Goal: Task Accomplishment & Management: Manage account settings

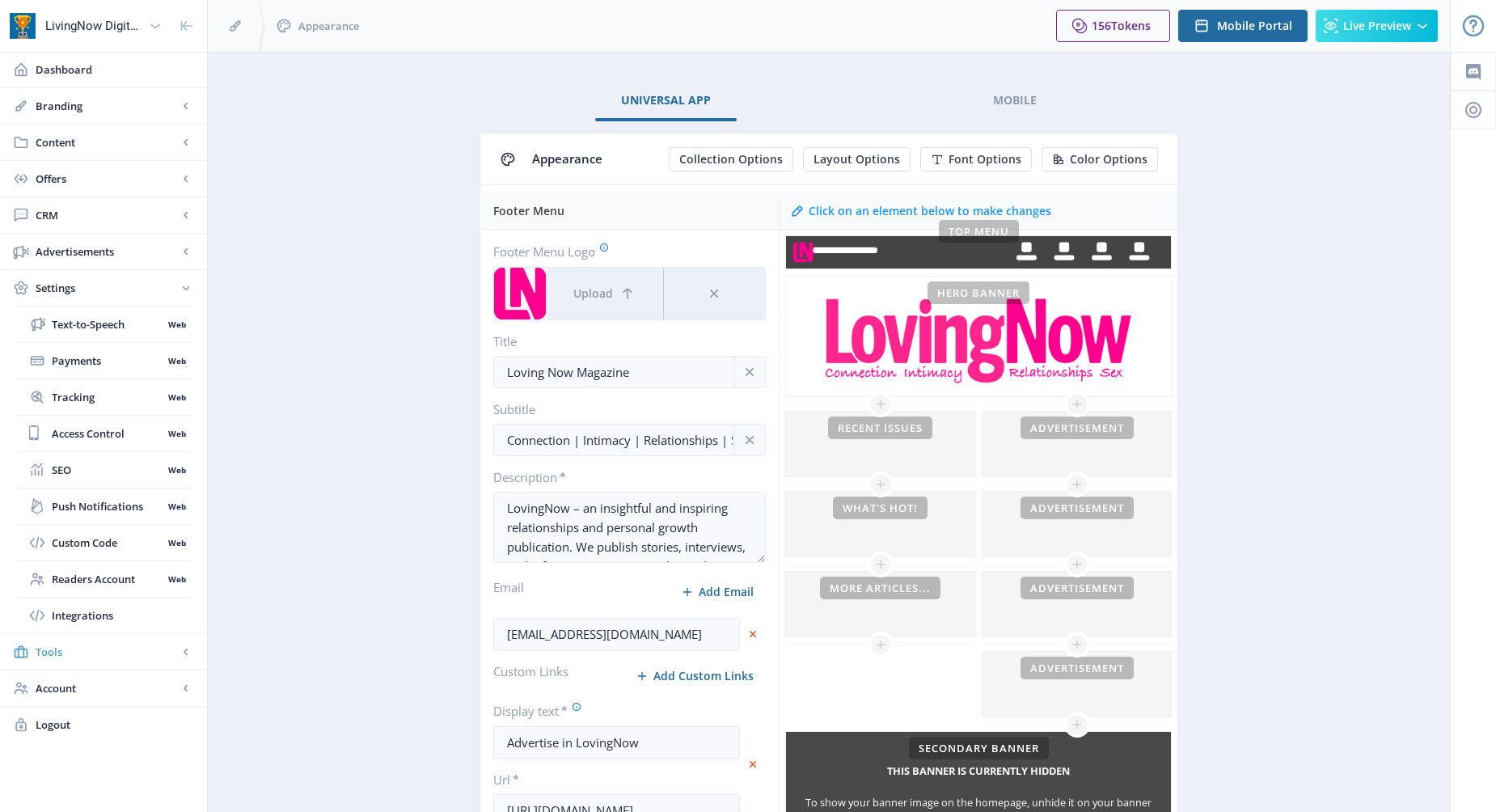
click at [183, 646] on rect at bounding box center [186, 652] width 16 height 16
click at [183, 281] on rect at bounding box center [186, 288] width 16 height 16
click at [94, 538] on span "Custom Code" at bounding box center [107, 543] width 111 height 16
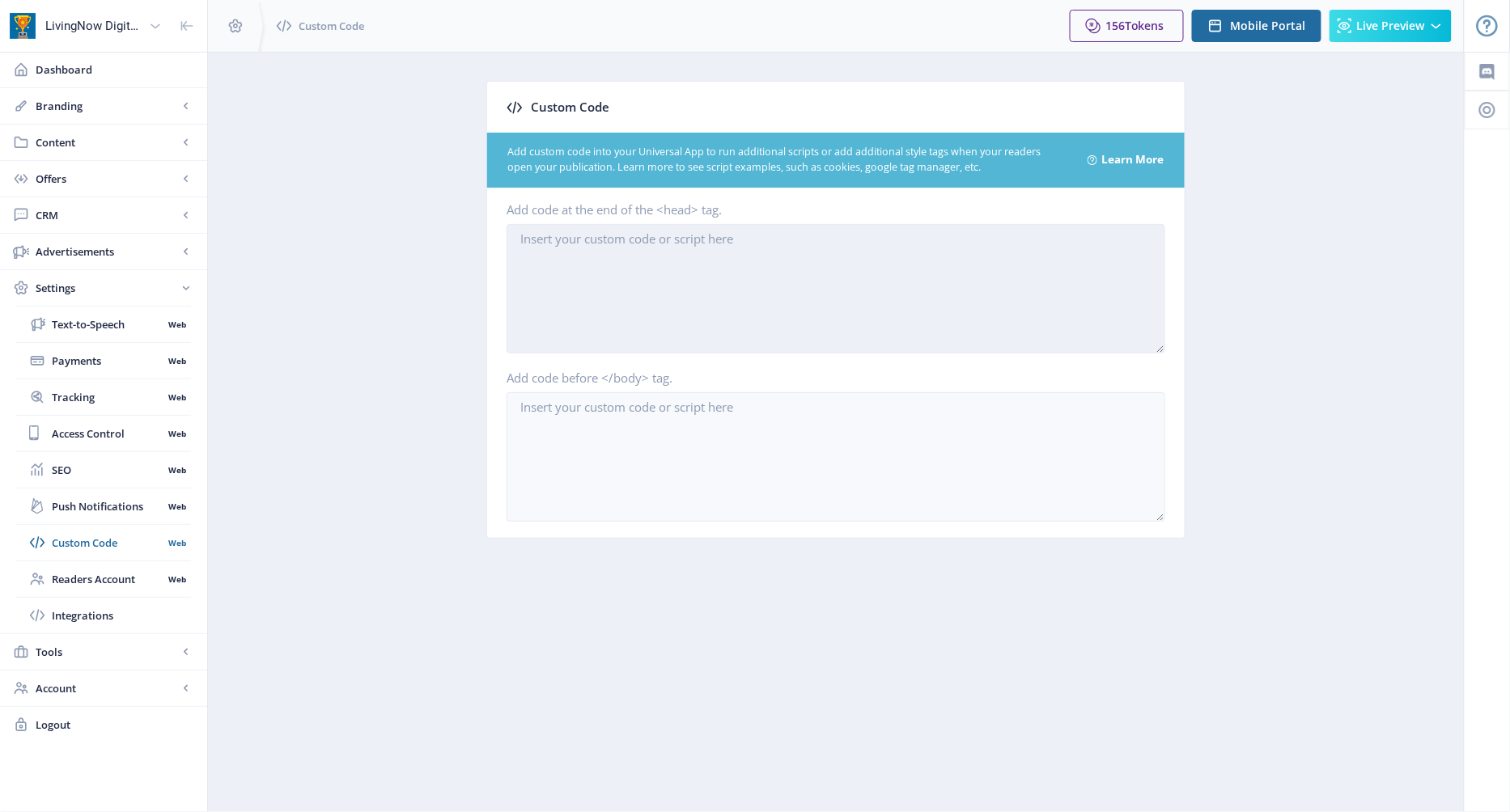
click at [642, 275] on textarea "Add code at the end of the <head> tag." at bounding box center [835, 289] width 659 height 130
paste textarea "<!DOCTYPE html> <html lang="en"> <head> <meta charset="UTF-8"> <title>LovingNow…"
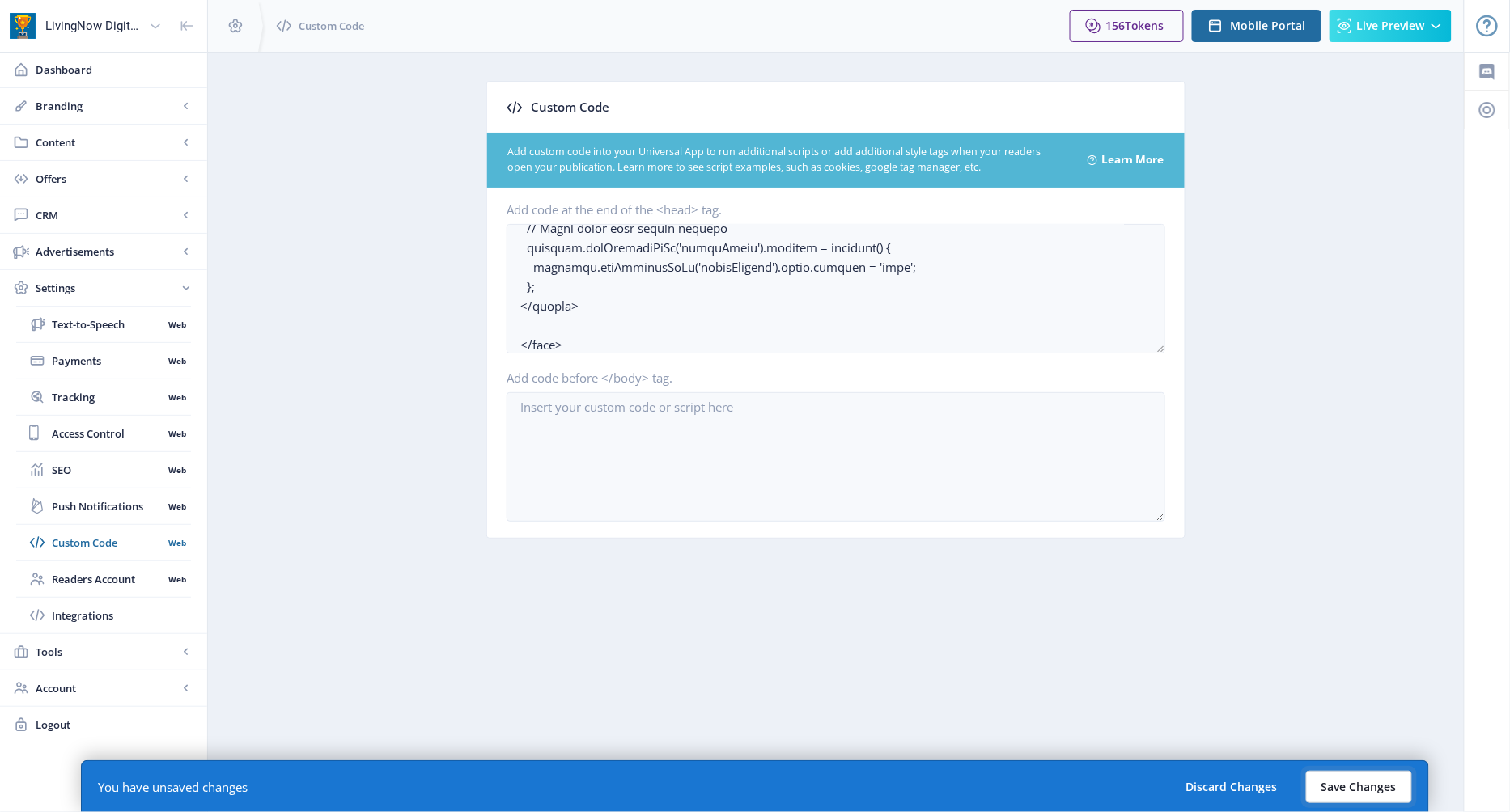
click at [1364, 790] on button "Save Changes" at bounding box center [1358, 787] width 106 height 32
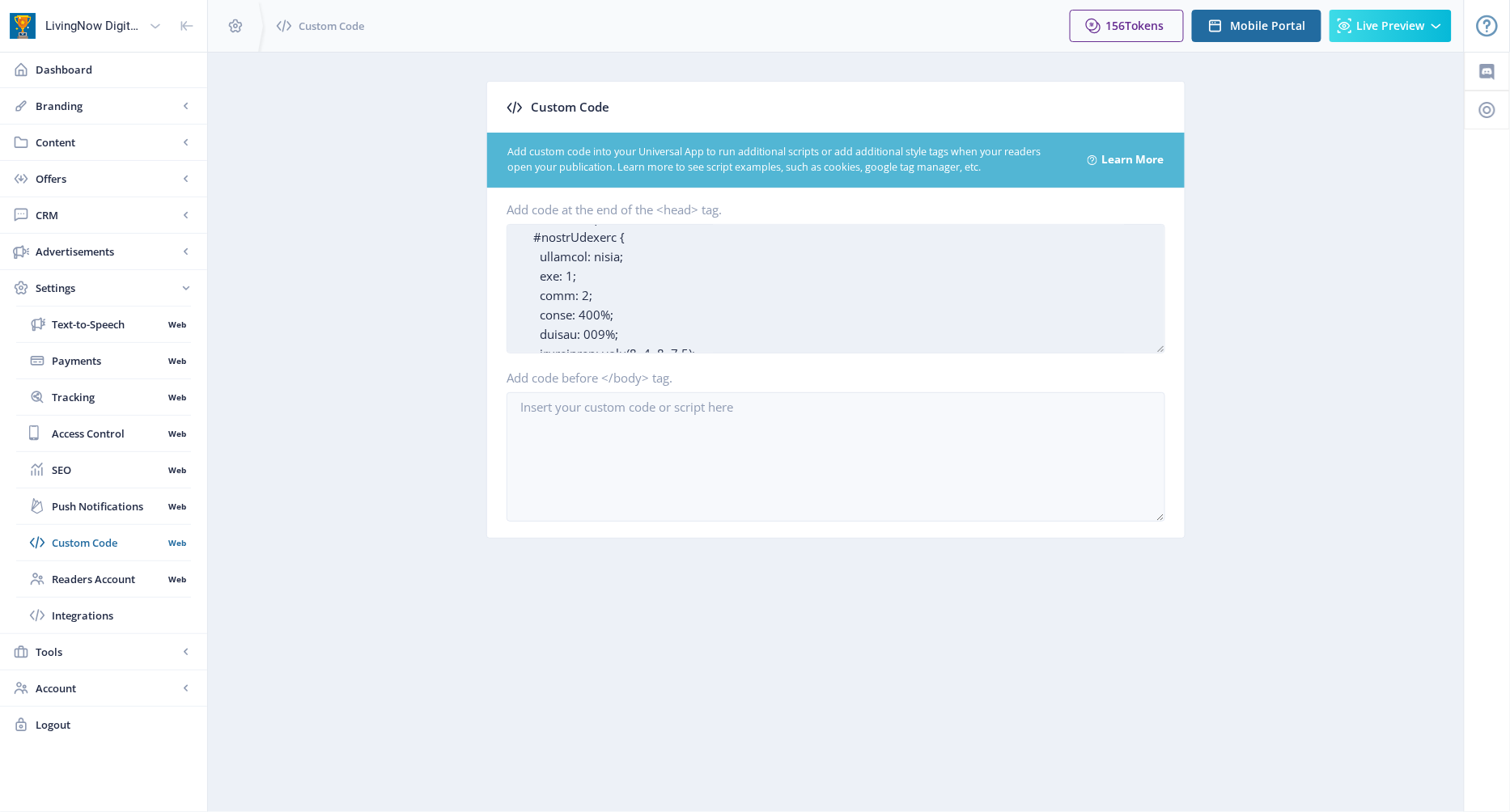
scroll to position [0, 0]
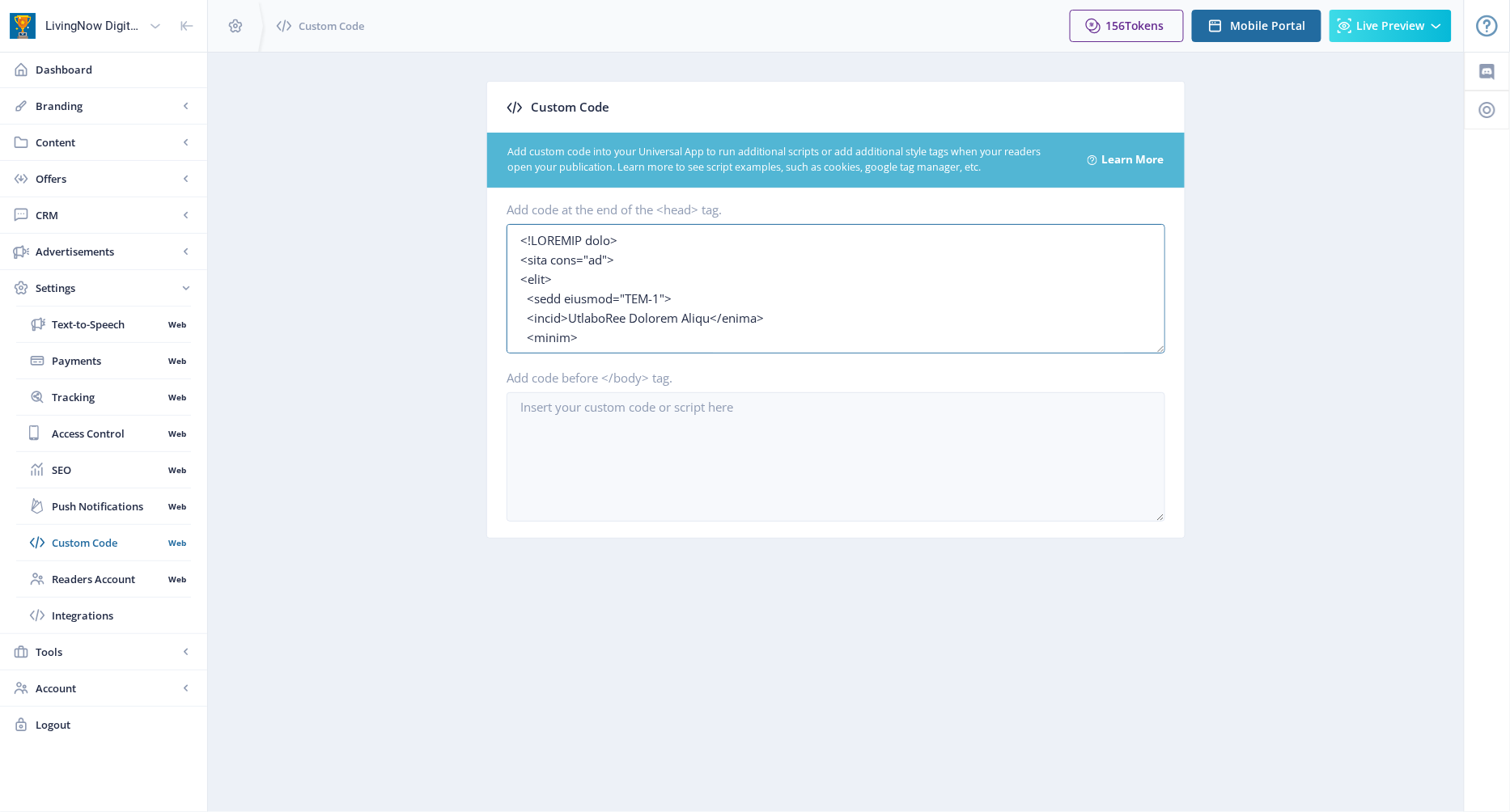
drag, startPoint x: 570, startPoint y: 279, endPoint x: 471, endPoint y: 211, distance: 120.1
click at [471, 211] on app-settings-custom-code "Custom Code Add custom code into your Universal App to run additional scripts o…" at bounding box center [835, 322] width 1199 height 482
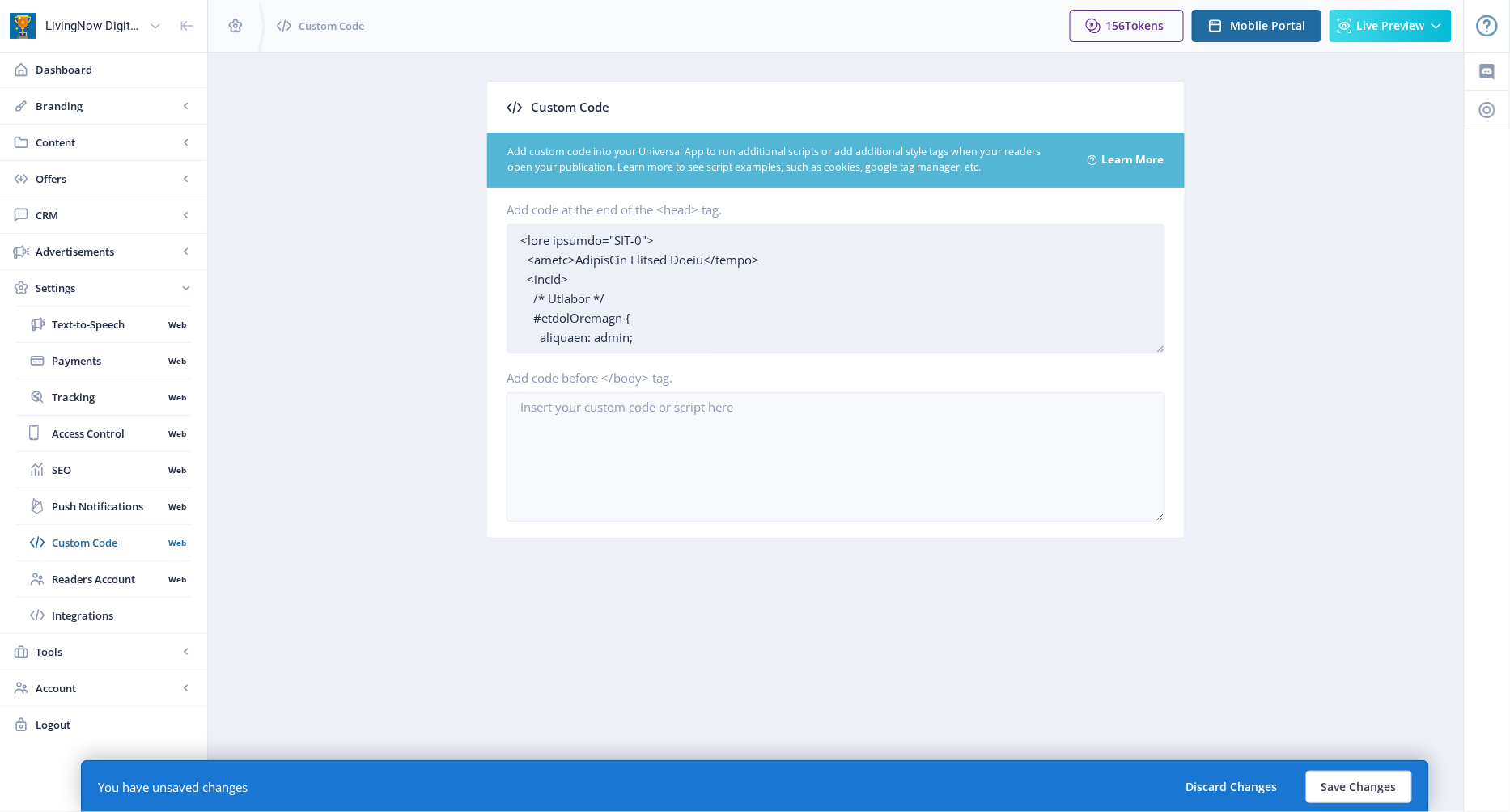
click at [518, 253] on textarea "Add code at the end of the <head> tag." at bounding box center [835, 289] width 659 height 130
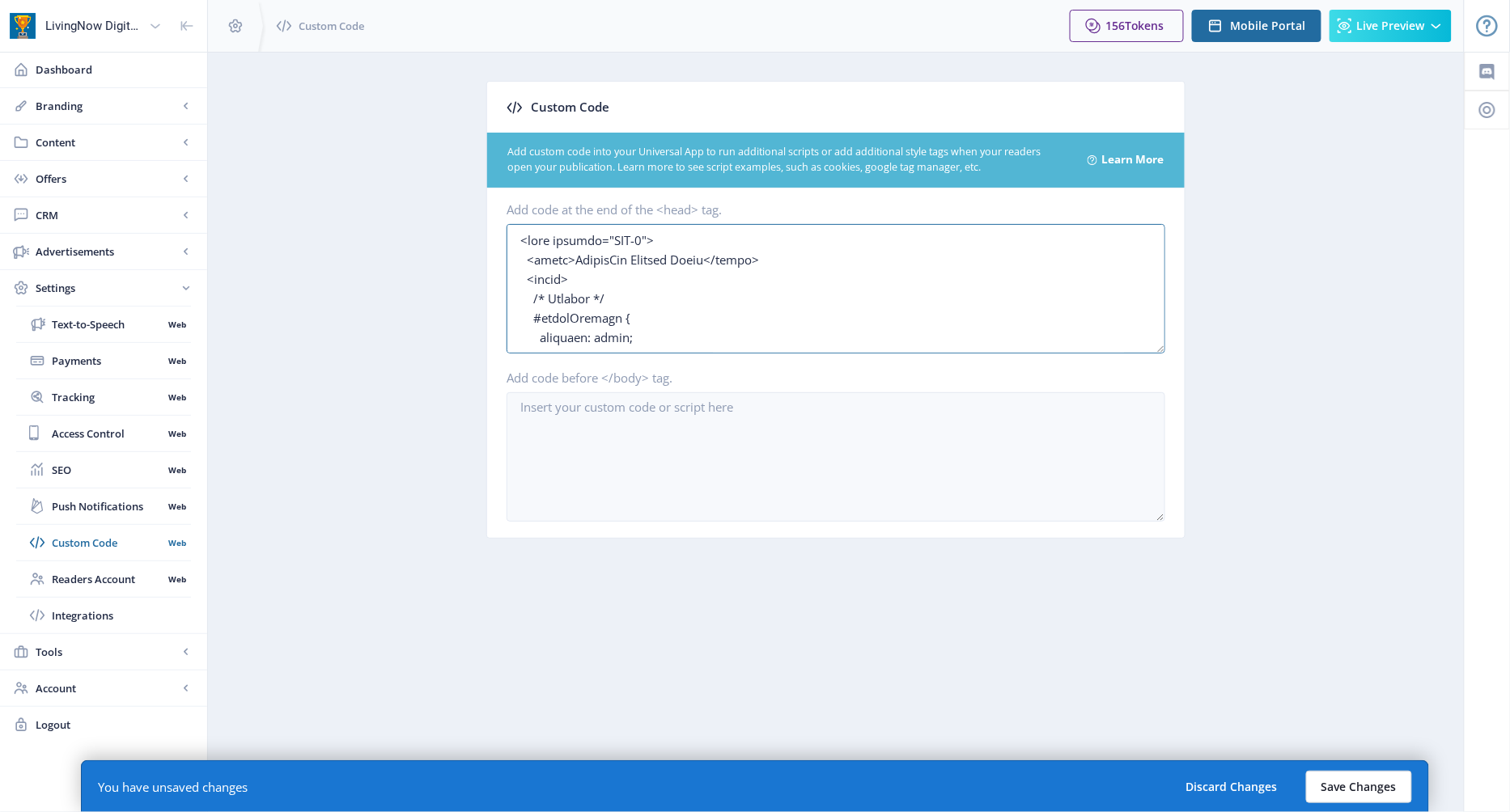
type textarea "<meta charset="UTF-8"> <title>LovingNow Welcome Popup</title> <style> /* Overla…"
click at [1346, 787] on button "Save Changes" at bounding box center [1358, 787] width 106 height 32
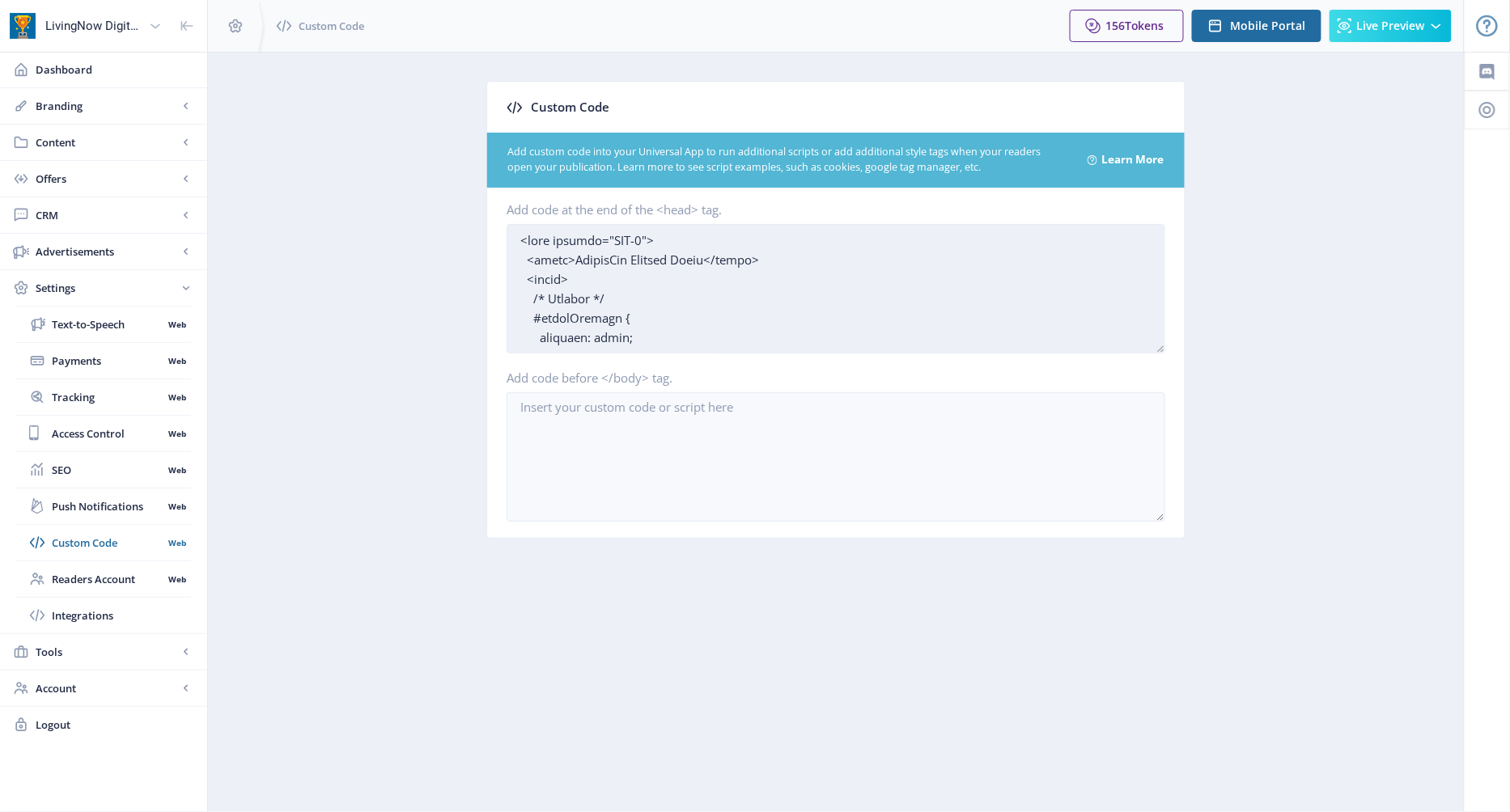
click at [669, 331] on textarea "Add code at the end of the <head> tag." at bounding box center [835, 289] width 659 height 130
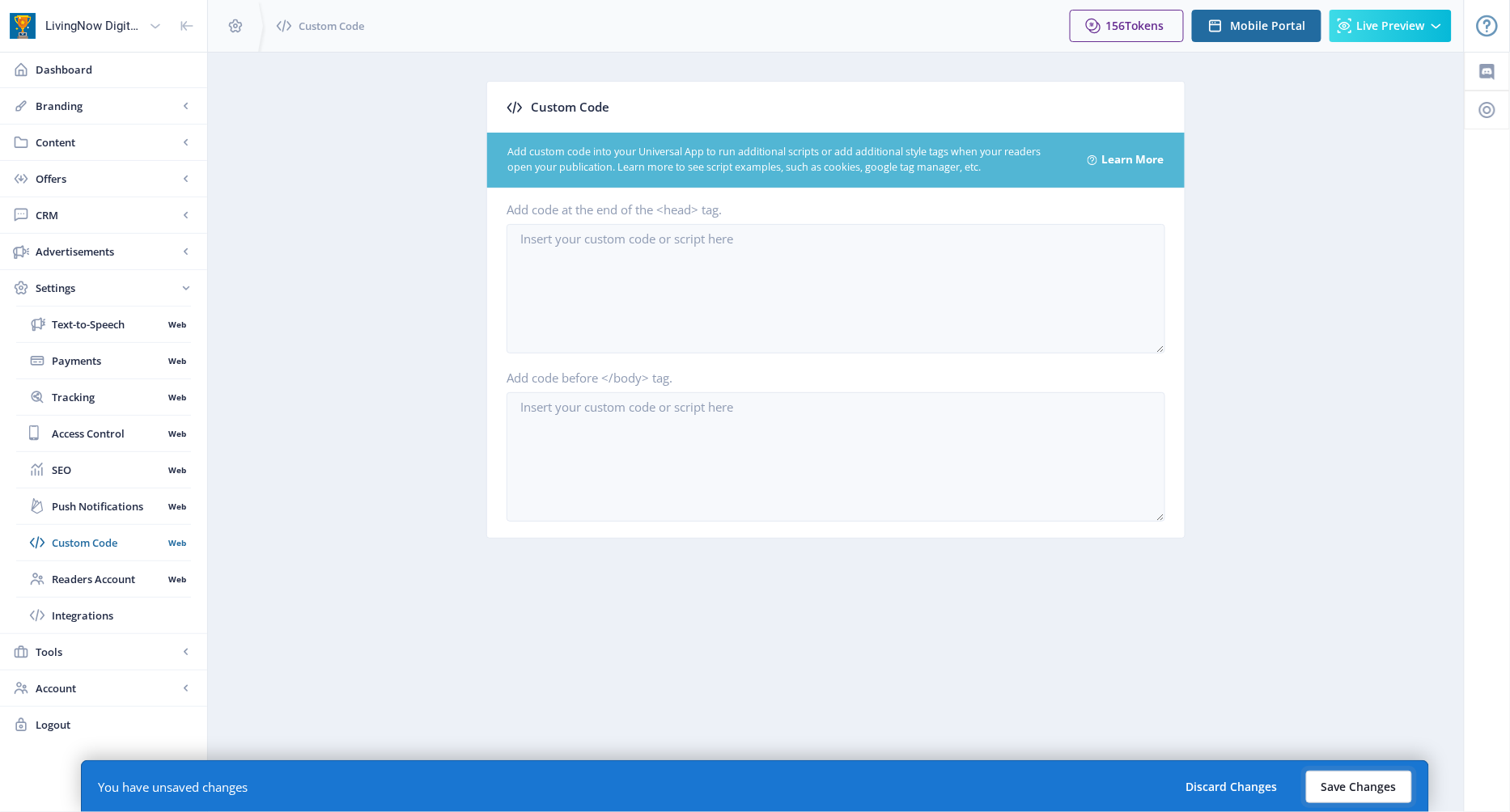
click at [1334, 787] on button "Save Changes" at bounding box center [1358, 787] width 106 height 32
